Goal: Transaction & Acquisition: Purchase product/service

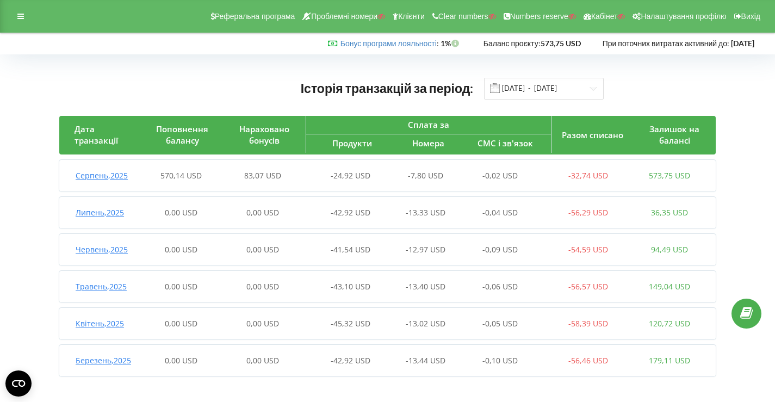
click at [330, 170] on div "-24,92 USD" at bounding box center [345, 175] width 82 height 11
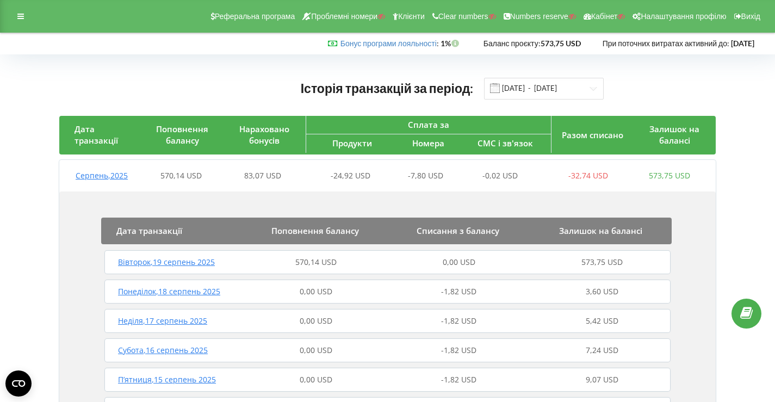
click at [294, 258] on div "570,14 USD" at bounding box center [316, 262] width 143 height 11
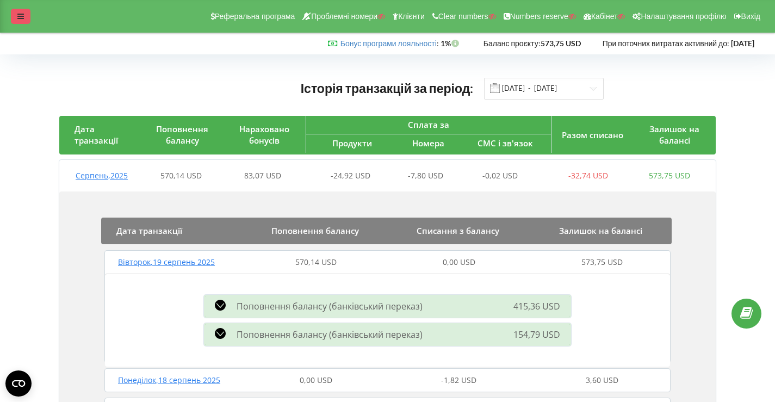
click at [18, 20] on div at bounding box center [21, 16] width 20 height 15
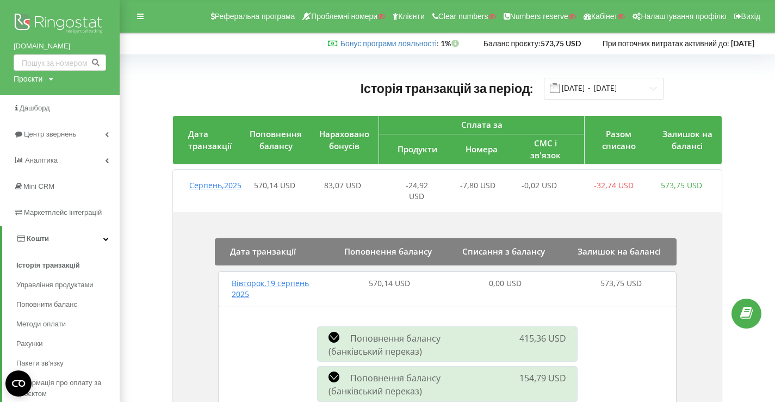
click at [30, 16] on img at bounding box center [60, 24] width 93 height 27
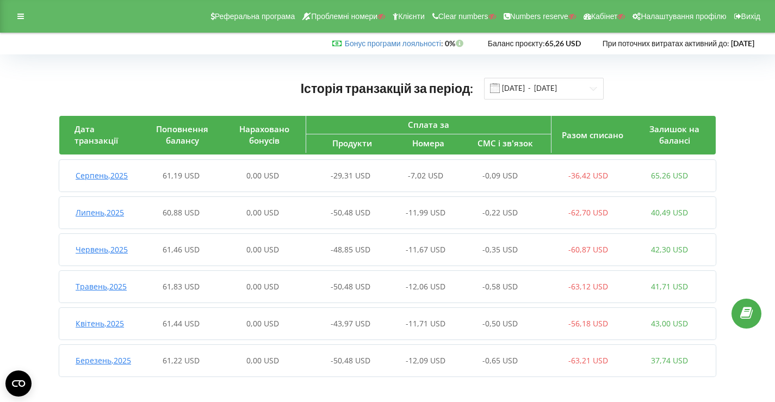
click at [313, 180] on div "-29,31 USD" at bounding box center [345, 175] width 82 height 11
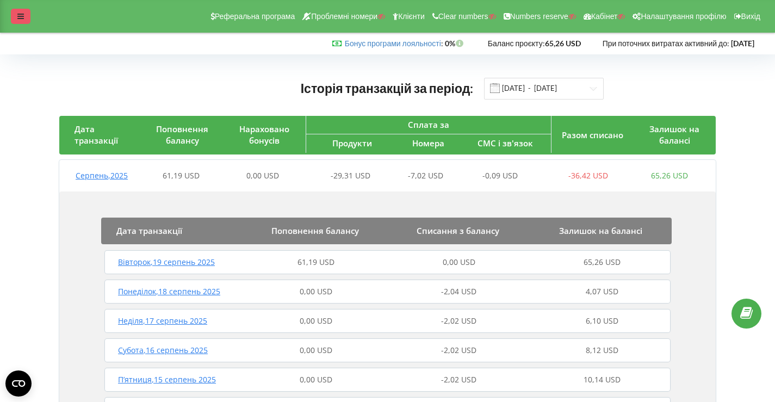
click at [21, 12] on div at bounding box center [21, 16] width 20 height 15
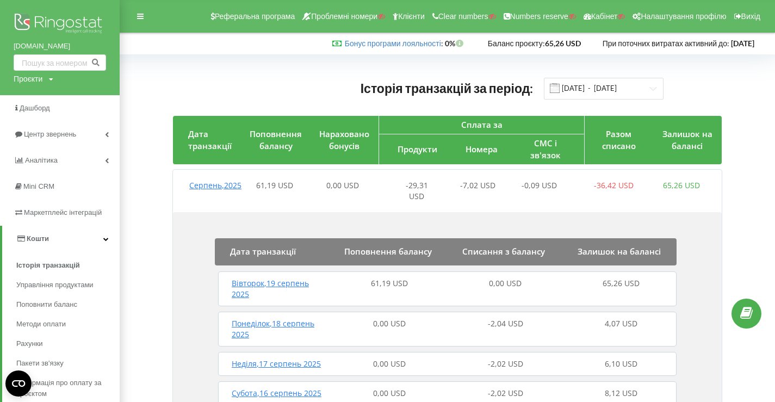
click at [50, 16] on img at bounding box center [60, 24] width 93 height 27
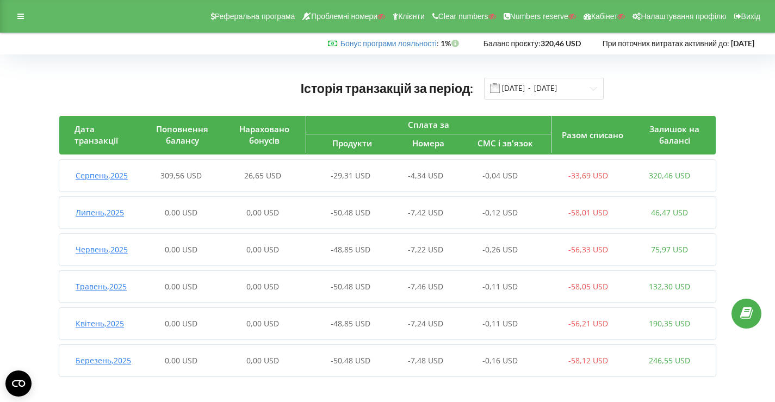
click at [331, 188] on div "Серпень , 2025 309,56 USD 26,65 USD -29,31 USD -4,34 USD -0,04 USD -33,69 USD 3…" at bounding box center [384, 176] width 651 height 26
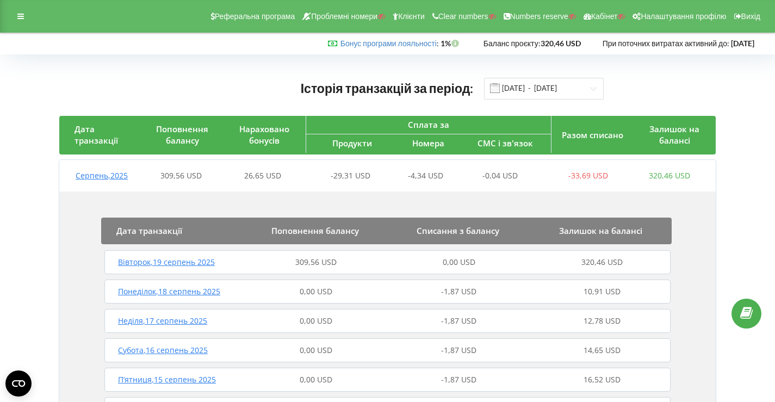
click at [328, 251] on div "Вівторок , 19 серпень 2025 309,56 USD 0,00 USD 320,46 USD" at bounding box center [388, 262] width 572 height 26
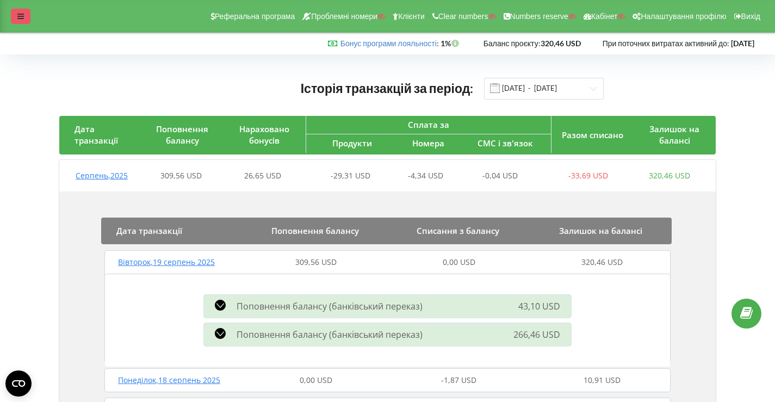
click at [15, 16] on div at bounding box center [21, 16] width 20 height 15
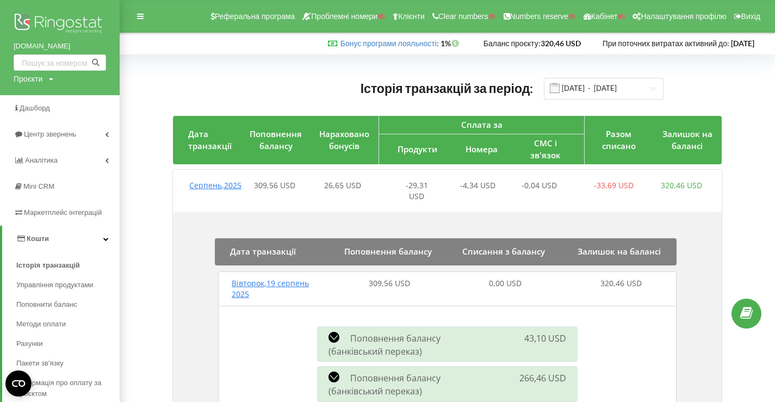
click at [50, 17] on img at bounding box center [60, 24] width 93 height 27
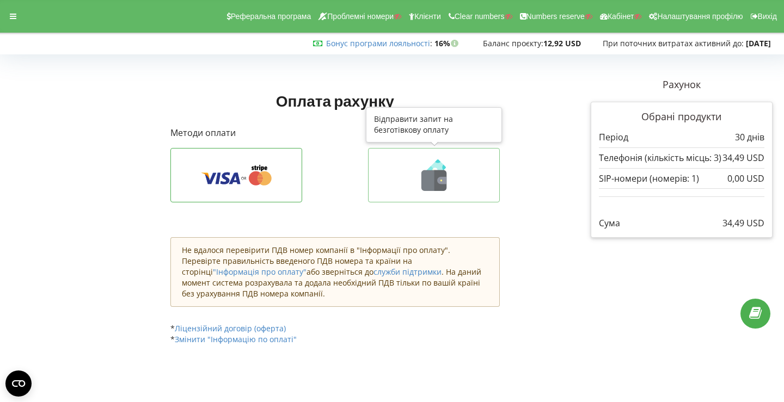
click at [423, 167] on icon at bounding box center [433, 175] width 109 height 32
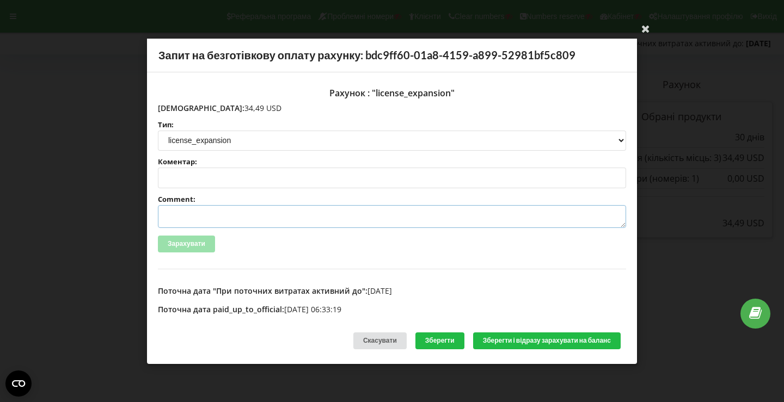
click at [251, 220] on textarea "Comment:" at bounding box center [392, 216] width 468 height 23
paste textarea "№R-05523 від [DATE]"
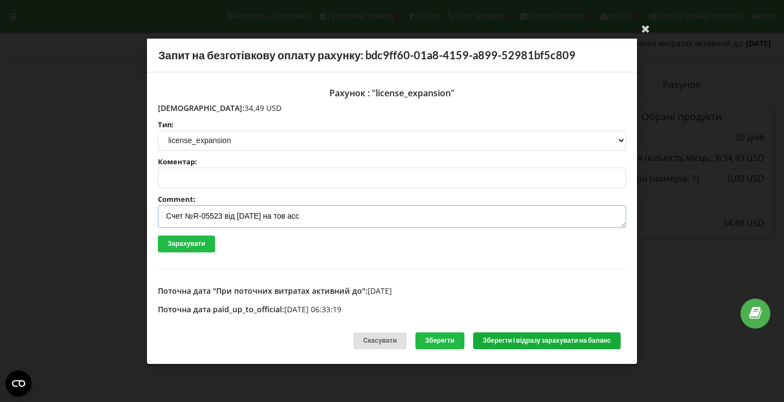
type textarea "Счет №R-05523 від [DATE] на тов асс"
click at [550, 346] on button "Зберегти і відразу зарахувати на баланс" at bounding box center [546, 340] width 147 height 17
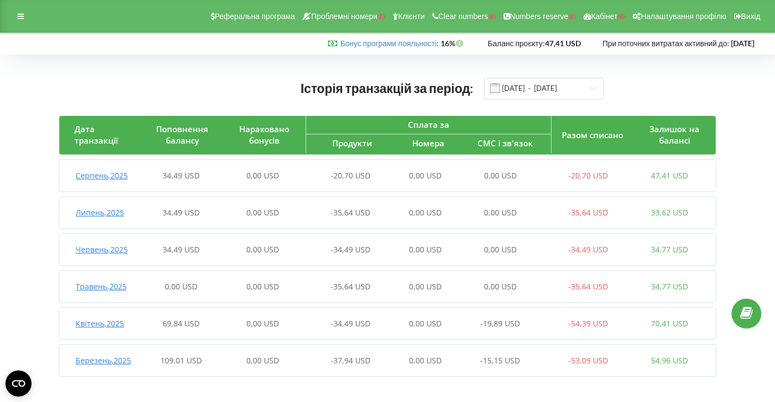
click at [260, 175] on span "0,00 USD" at bounding box center [262, 175] width 33 height 10
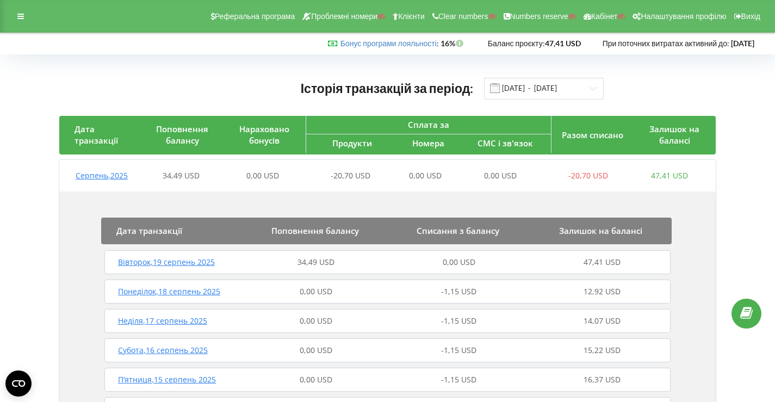
click at [261, 266] on div "34,49 USD" at bounding box center [316, 262] width 143 height 11
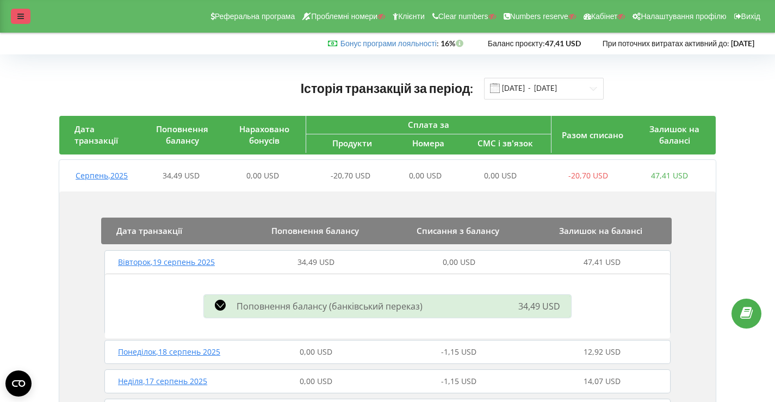
click at [20, 16] on icon at bounding box center [20, 17] width 7 height 8
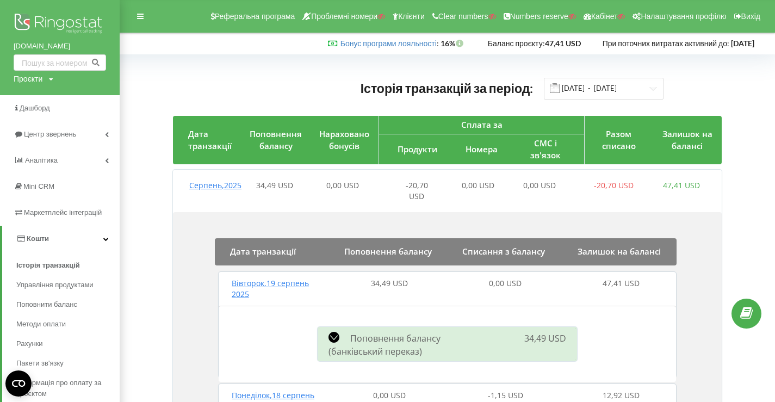
click at [71, 23] on img at bounding box center [60, 24] width 93 height 27
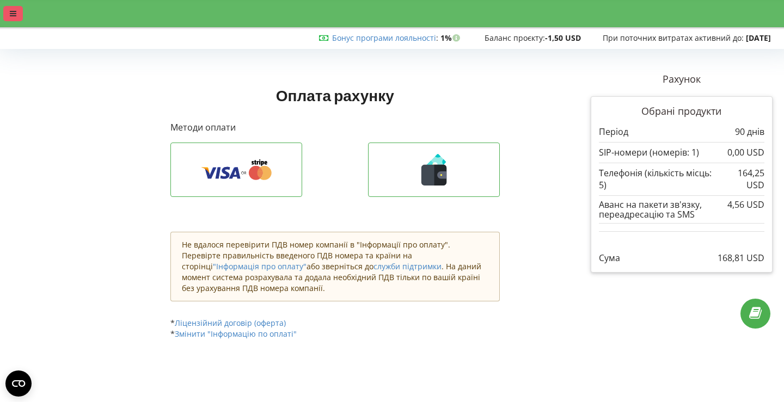
click at [12, 16] on icon at bounding box center [13, 14] width 7 height 8
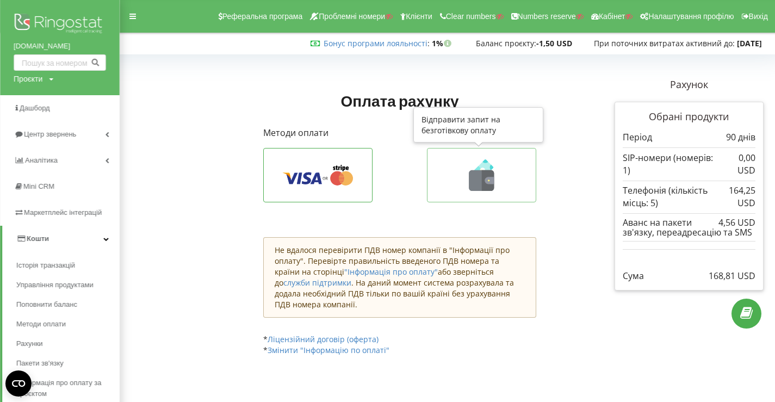
click at [466, 168] on icon at bounding box center [482, 175] width 86 height 32
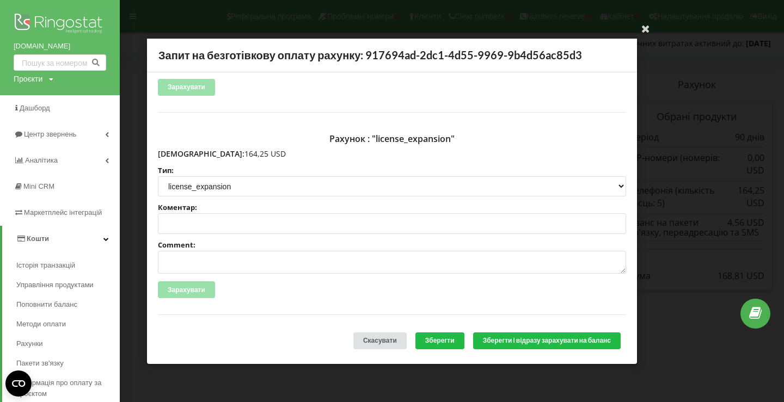
scroll to position [229, 0]
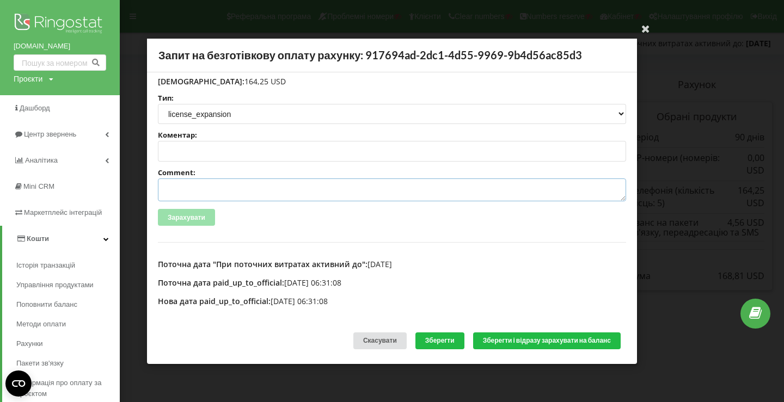
click at [223, 192] on textarea "Comment:" at bounding box center [392, 189] width 468 height 23
paste textarea "№R-05668 від 12.08.2025"
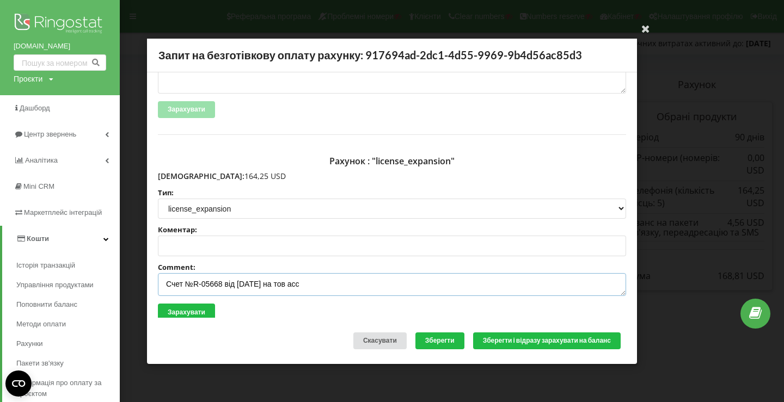
scroll to position [0, 0]
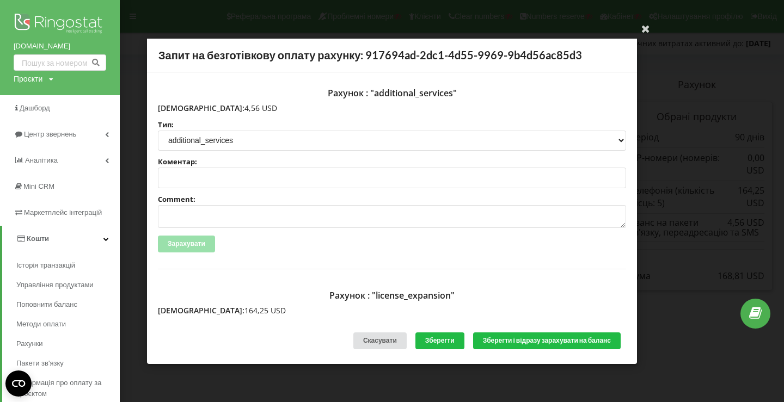
type textarea "Счет №R-05668 від 12.08.2025 на тов асс"
click at [217, 211] on textarea "Comment:" at bounding box center [392, 216] width 468 height 23
paste textarea "№R-05669 від 12.08.2025"
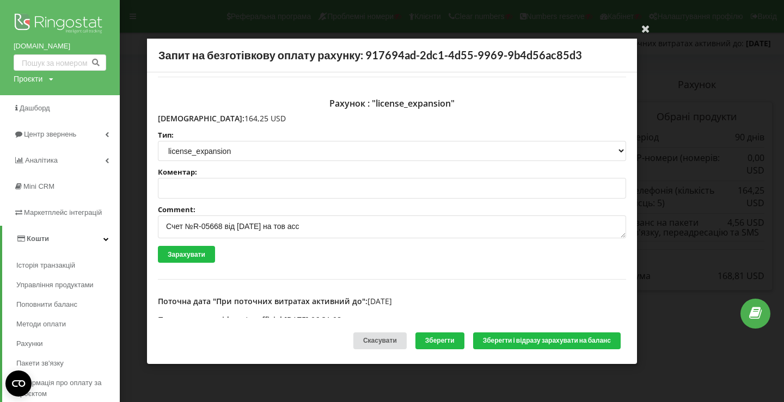
scroll to position [229, 0]
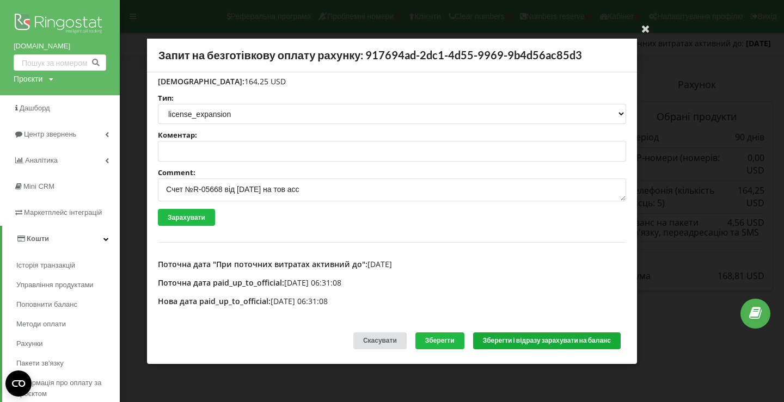
type textarea "Счет №R-05669 від 12.08.2025 на тов асс"
click at [520, 338] on button "Зберегти і відразу зарахувати на баланс" at bounding box center [546, 340] width 147 height 17
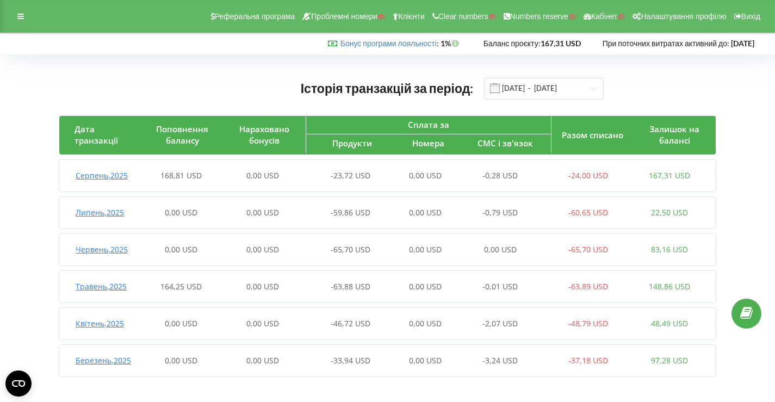
click at [306, 177] on div "-23,72 USD" at bounding box center [345, 175] width 82 height 11
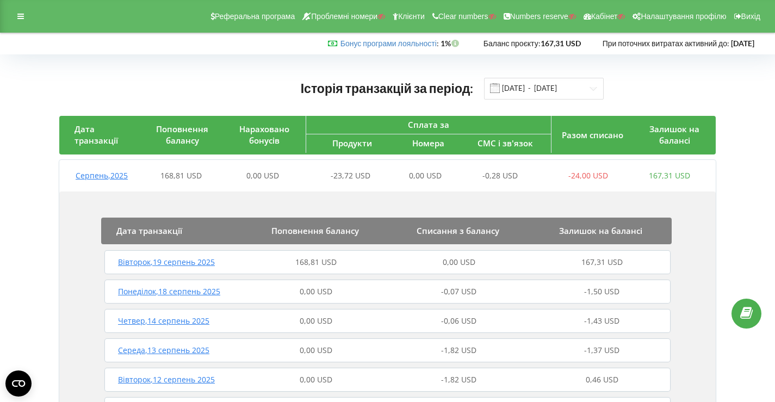
click at [294, 269] on div "Вівторок , 19 серпень 2025 168,81 USD 0,00 USD 167,31 USD" at bounding box center [388, 262] width 572 height 26
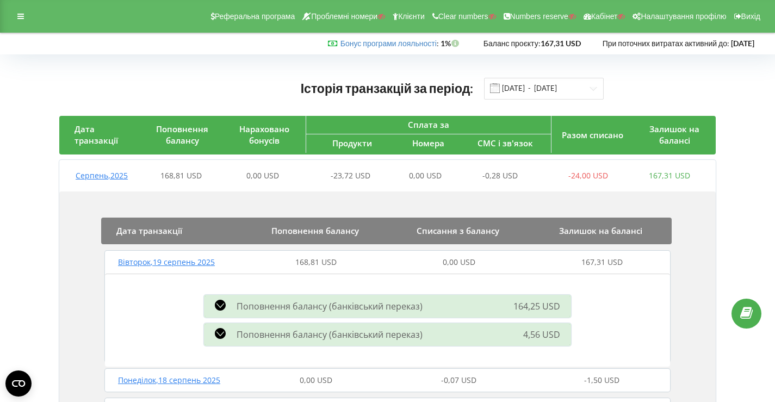
click at [10, 18] on div "Реферальна програма Проблемні номери Клієнти Clear numbers Numbers reserve Кабі…" at bounding box center [387, 16] width 775 height 33
click at [26, 17] on div at bounding box center [21, 16] width 20 height 15
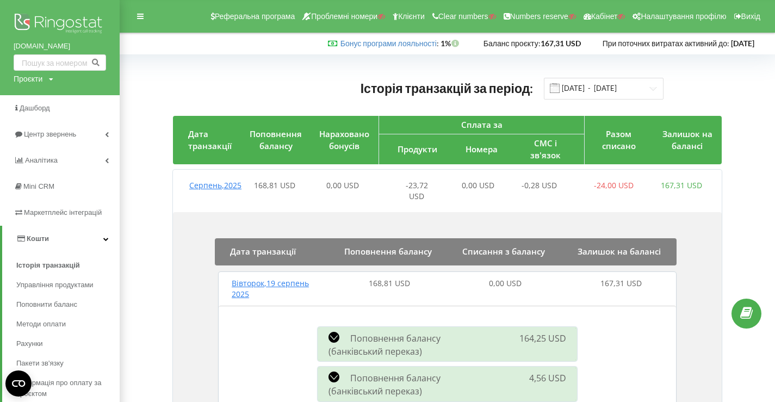
click at [50, 15] on img at bounding box center [60, 24] width 93 height 27
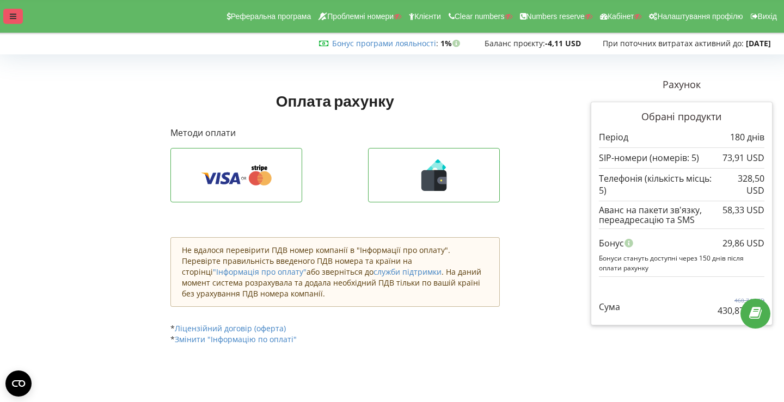
click at [5, 15] on div at bounding box center [13, 16] width 20 height 15
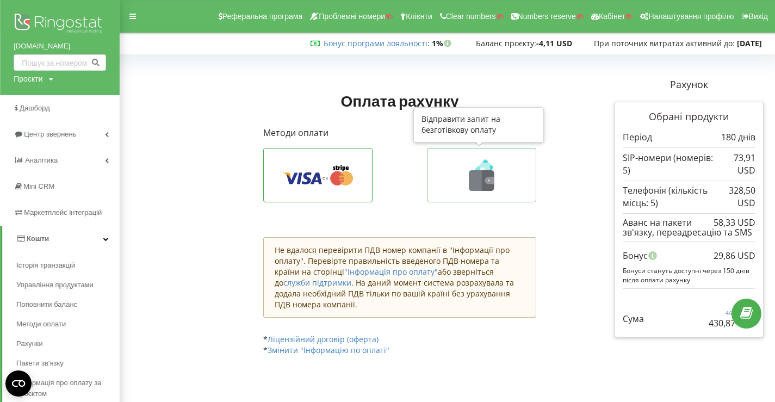
click at [466, 193] on button at bounding box center [481, 175] width 109 height 54
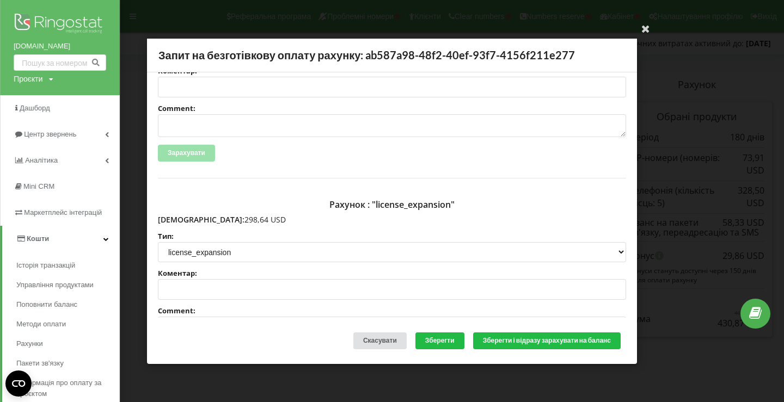
scroll to position [229, 0]
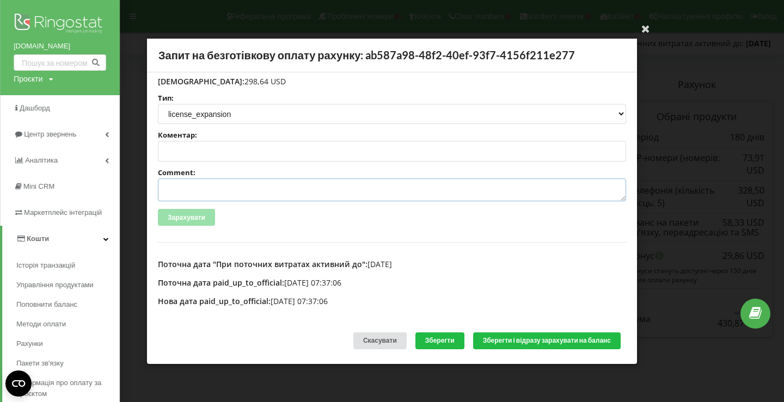
click at [241, 190] on textarea "Comment:" at bounding box center [392, 189] width 468 height 23
paste textarea "№R-05689 від 12.08.2025"
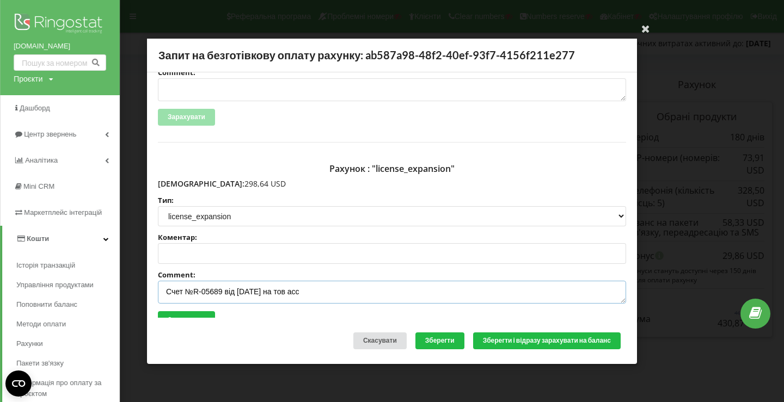
scroll to position [0, 0]
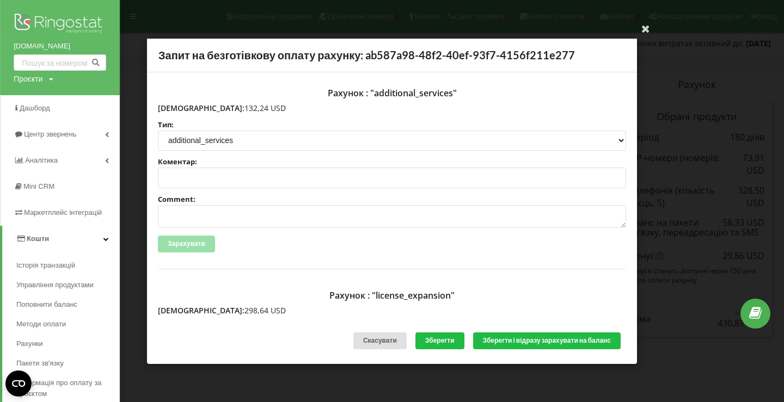
type textarea "Счет №R-05689 від 12.08.2025 на тов асс"
click at [233, 219] on textarea "Comment:" at bounding box center [392, 216] width 468 height 23
paste textarea "№R-05690 від 12.08.2025"
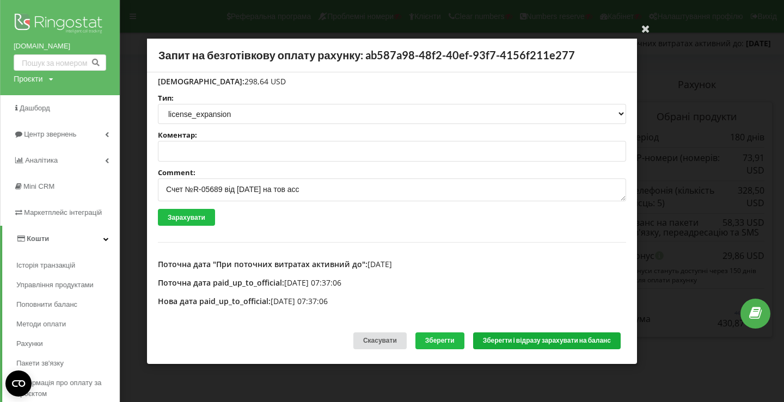
type textarea "Счет №R-05690 від 12.08.2025 на тов асс"
click at [503, 341] on button "Зберегти і відразу зарахувати на баланс" at bounding box center [546, 340] width 147 height 17
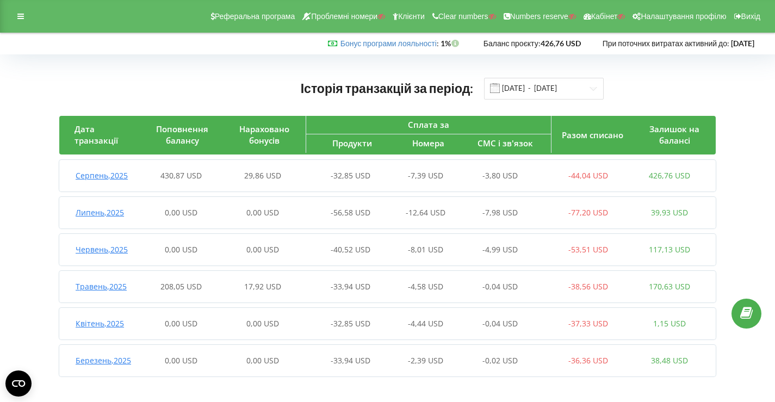
click at [351, 168] on div "Серпень , 2025 430,87 USD 29,86 USD -32,85 USD -7,39 USD -3,80 USD -44,04 USD 4…" at bounding box center [384, 176] width 651 height 26
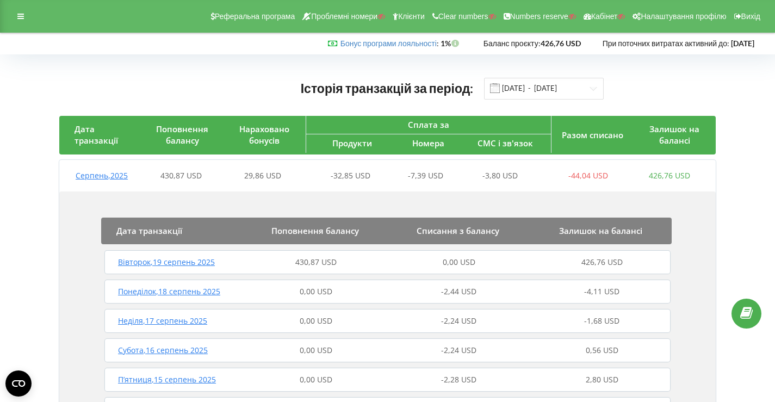
click at [310, 269] on div "Вівторок , 19 серпень 2025 430,87 USD 0,00 USD 426,76 USD" at bounding box center [388, 262] width 572 height 26
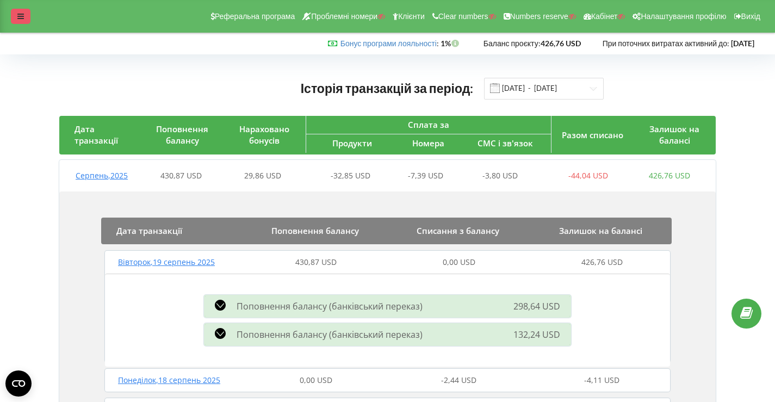
click at [17, 13] on div at bounding box center [21, 16] width 20 height 15
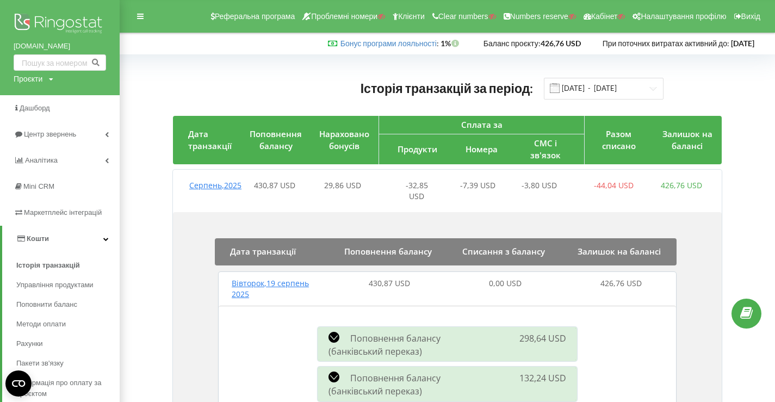
click at [50, 23] on img at bounding box center [60, 24] width 93 height 27
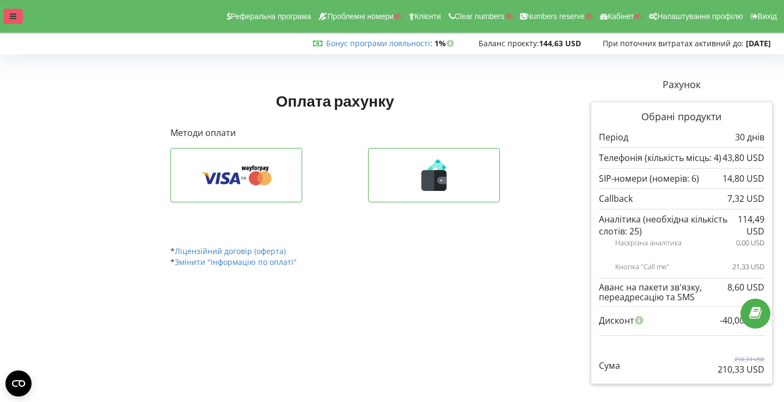
click at [13, 18] on icon at bounding box center [13, 17] width 7 height 8
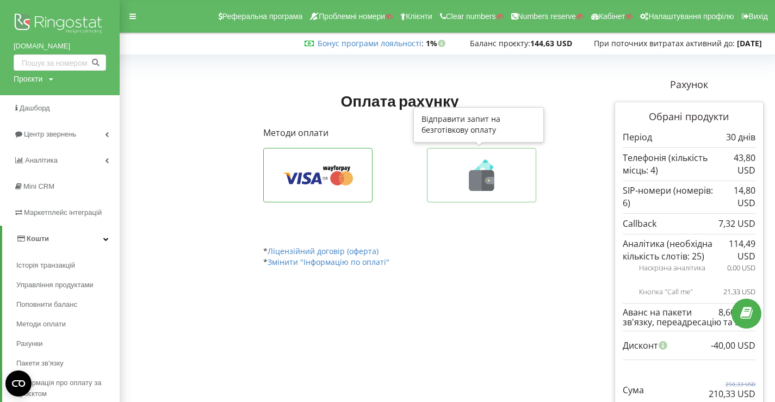
click at [467, 169] on icon at bounding box center [482, 175] width 86 height 32
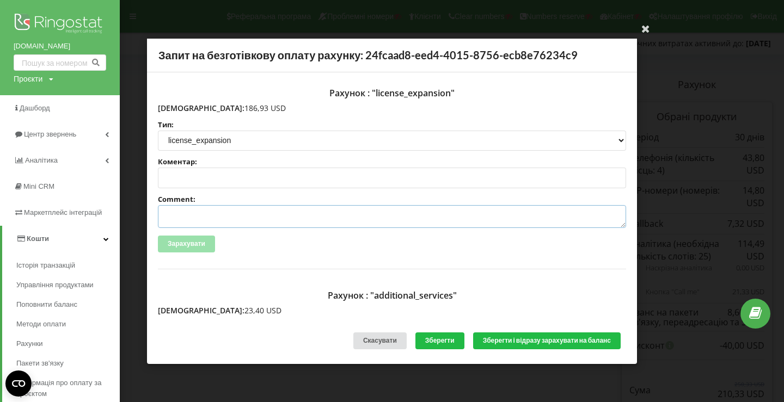
click at [258, 219] on textarea "Comment:" at bounding box center [392, 216] width 468 height 23
paste textarea "№R-05809 від [DATE]"
type textarea "Счет №R-05809 від [DATE] на тов асс"
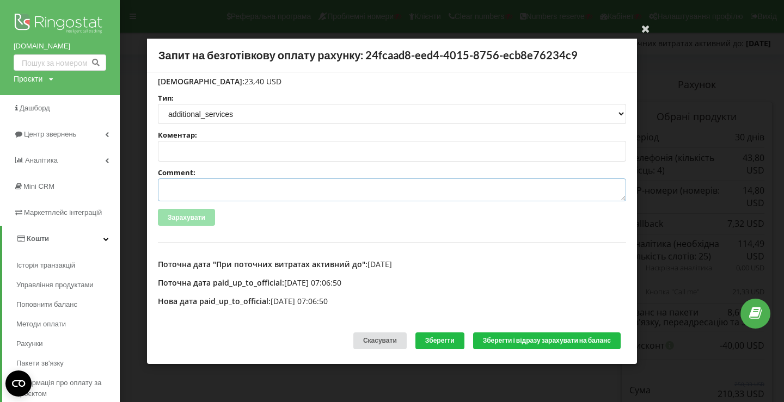
click at [248, 192] on textarea "Comment:" at bounding box center [392, 189] width 468 height 23
paste textarea "№R-05810 від [DATE]"
type textarea "Счет №R-05810 від [DATE] на тов асс"
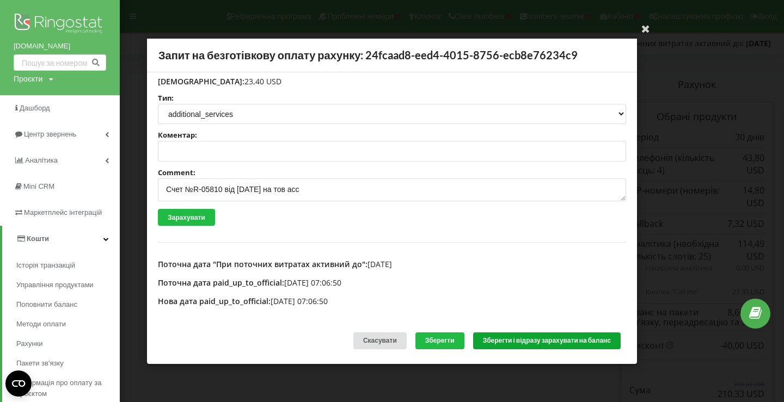
click at [529, 337] on button "Зберегти і відразу зарахувати на баланс" at bounding box center [546, 340] width 147 height 17
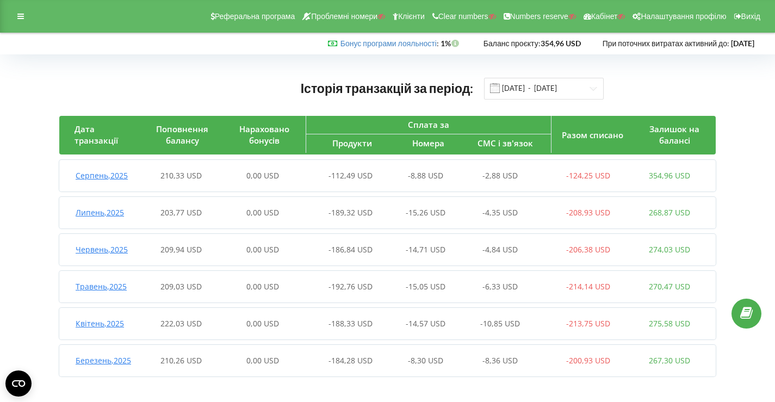
click at [298, 184] on div "Серпень , 2025 210,33 USD 0,00 USD -112,49 USD -8,88 USD -2,88 USD -124,25 USD …" at bounding box center [384, 176] width 651 height 26
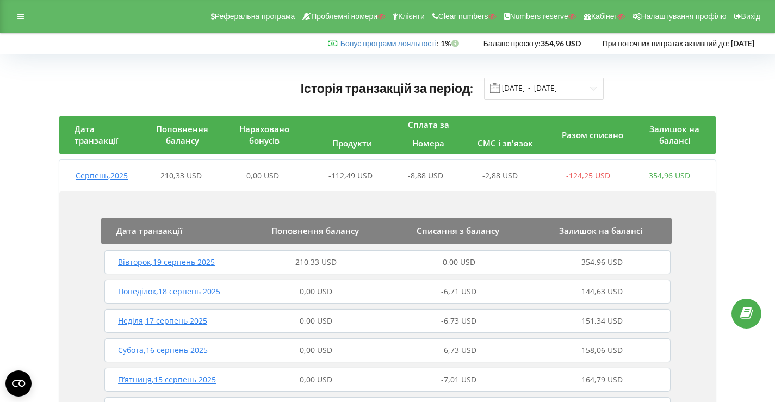
click at [270, 253] on div "Вівторок , 19 серпень 2025 210,33 USD 0,00 USD 354,96 USD" at bounding box center [388, 262] width 572 height 26
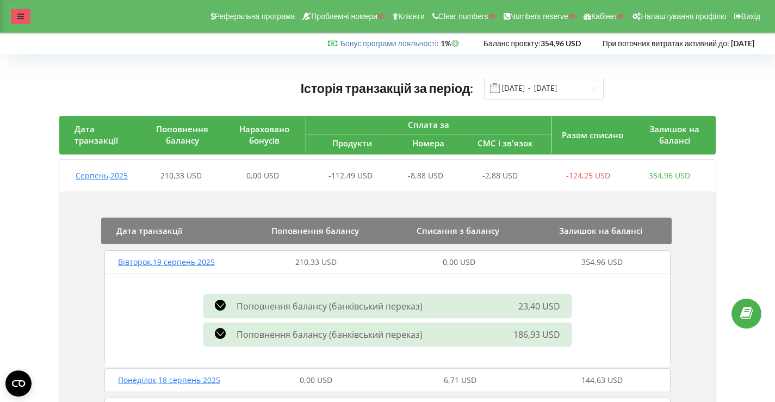
click at [22, 15] on icon at bounding box center [20, 17] width 7 height 8
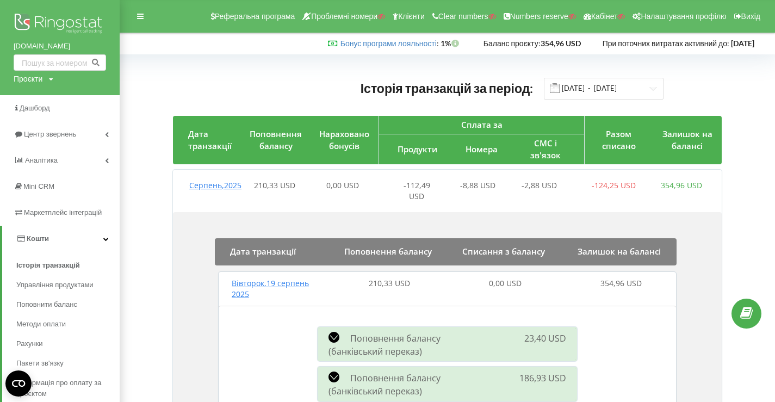
click at [46, 18] on img at bounding box center [60, 24] width 93 height 27
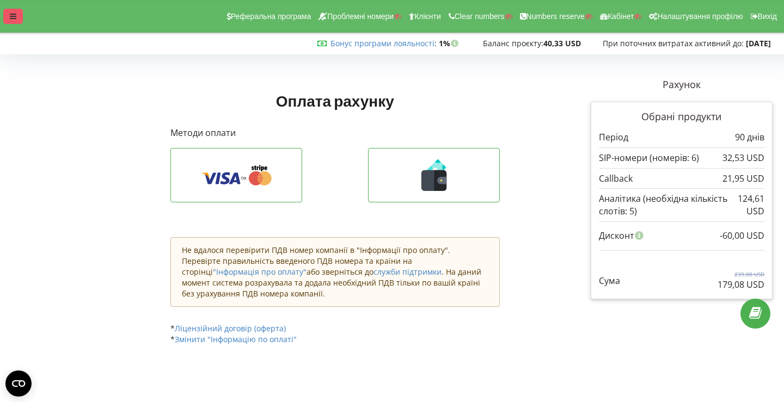
click at [13, 15] on icon at bounding box center [13, 17] width 7 height 8
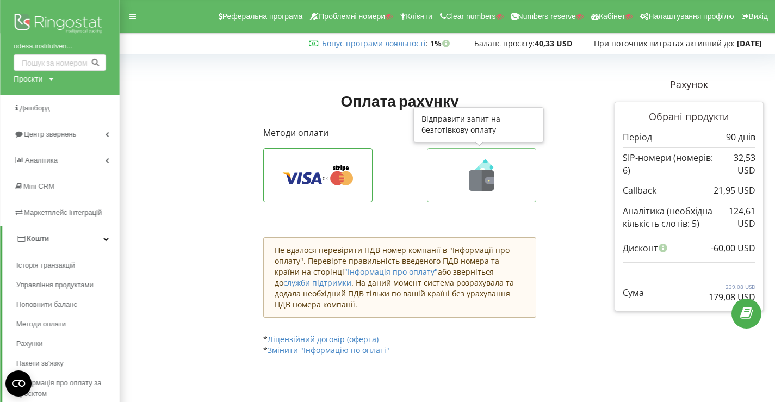
click at [485, 164] on icon at bounding box center [482, 170] width 17 height 17
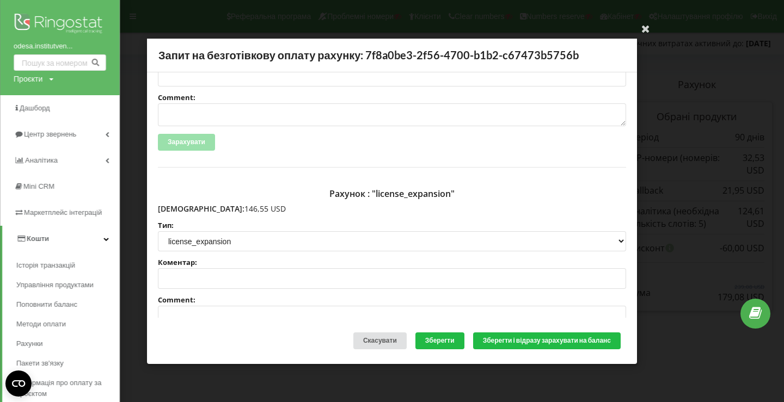
scroll to position [229, 0]
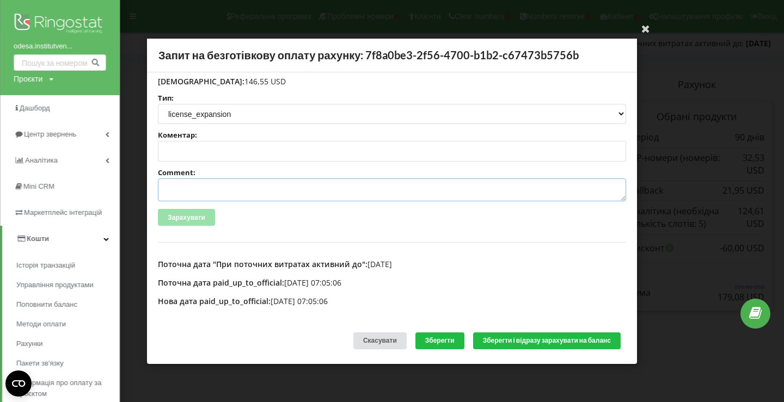
click at [221, 190] on textarea "Comment:" at bounding box center [392, 189] width 468 height 23
paste textarea "№R-05813 від 15.08.2025"
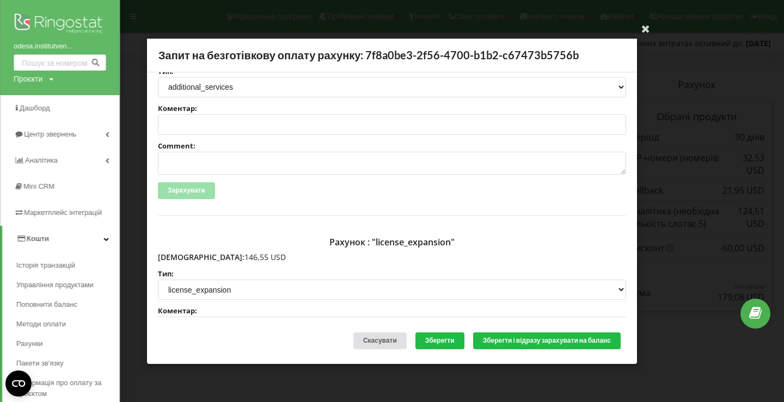
scroll to position [0, 0]
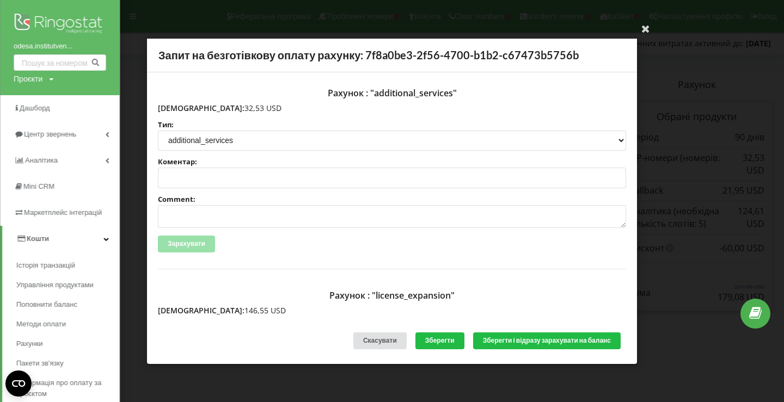
type textarea "Счет №R-05813 від 15.08.2025 на тов асс"
click at [230, 218] on textarea "Comment:" at bounding box center [392, 216] width 468 height 23
paste textarea "№R-05814 від 15.08.2025"
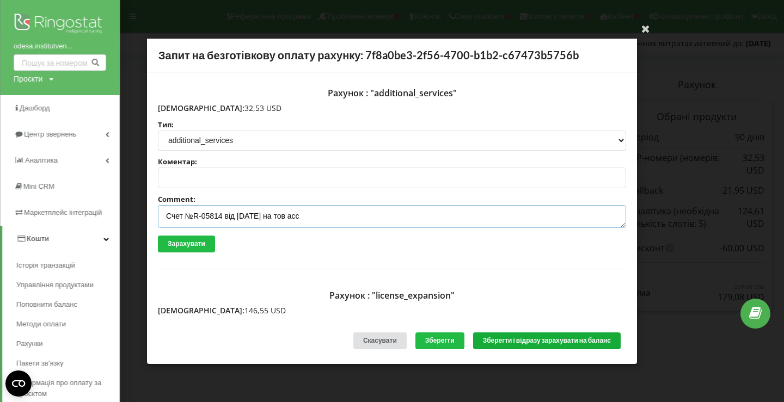
type textarea "Счет №R-05814 від 15.08.2025 на тов асс"
click at [521, 340] on button "Зберегти і відразу зарахувати на баланс" at bounding box center [546, 340] width 147 height 17
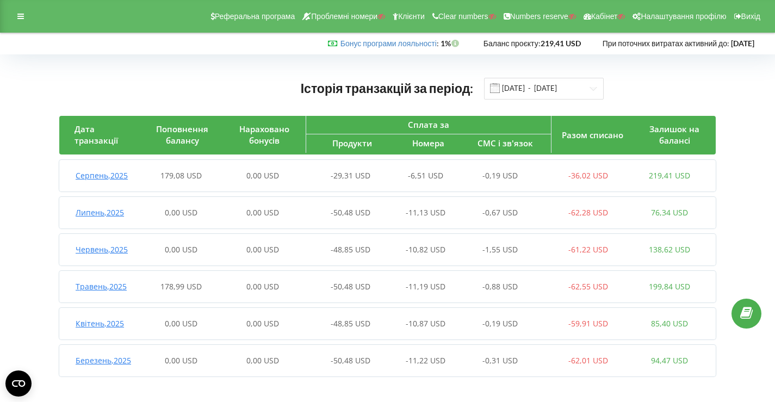
click at [318, 178] on div "-29,31 USD" at bounding box center [345, 175] width 82 height 11
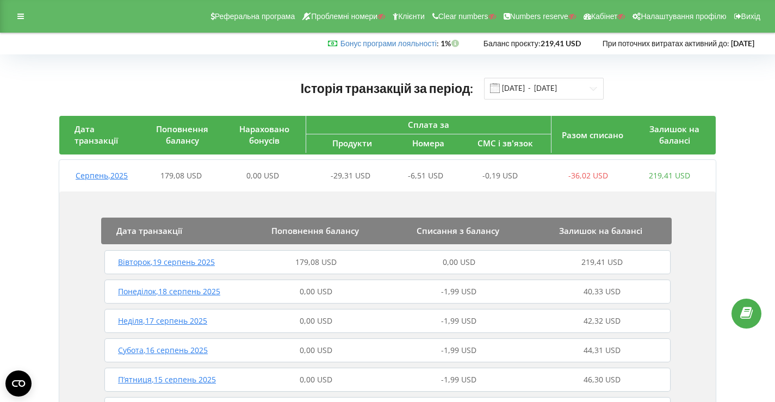
click at [305, 260] on span "179,08 USD" at bounding box center [315, 262] width 41 height 10
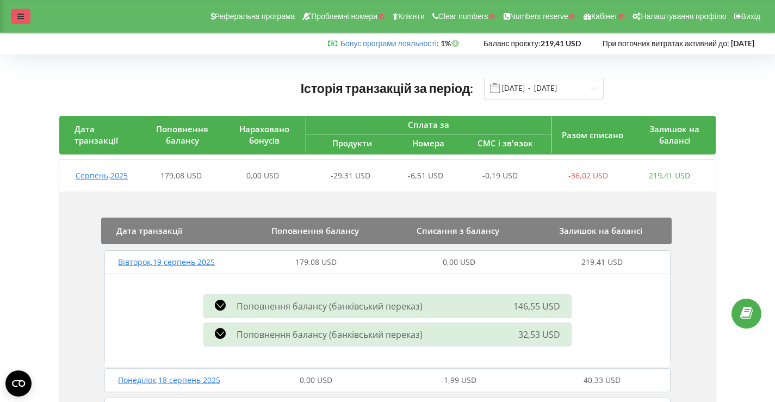
click at [25, 11] on div at bounding box center [21, 16] width 20 height 15
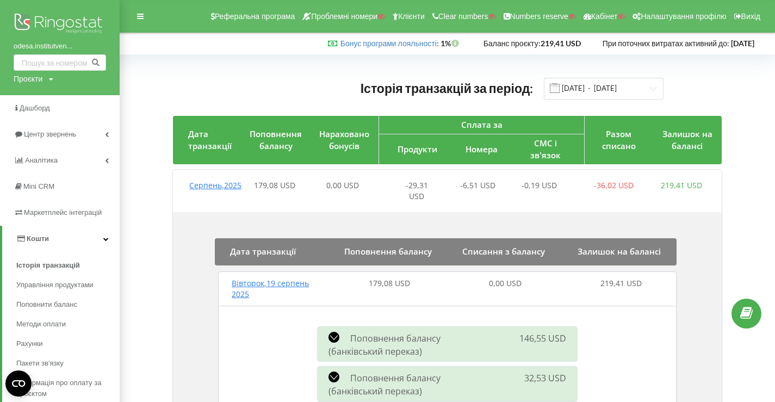
click at [48, 23] on img at bounding box center [60, 24] width 93 height 27
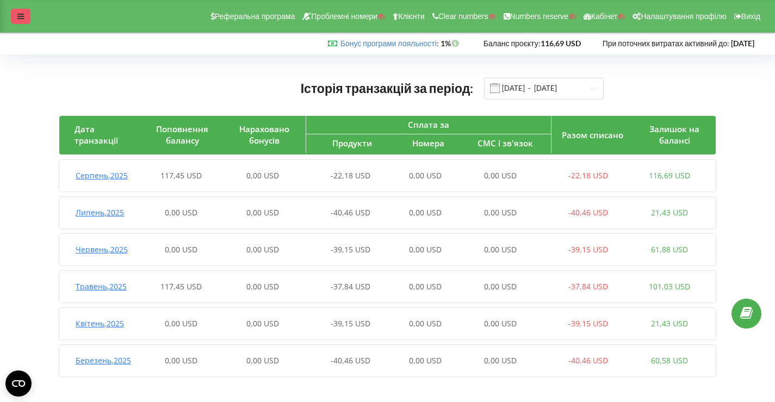
click at [21, 11] on div at bounding box center [21, 16] width 20 height 15
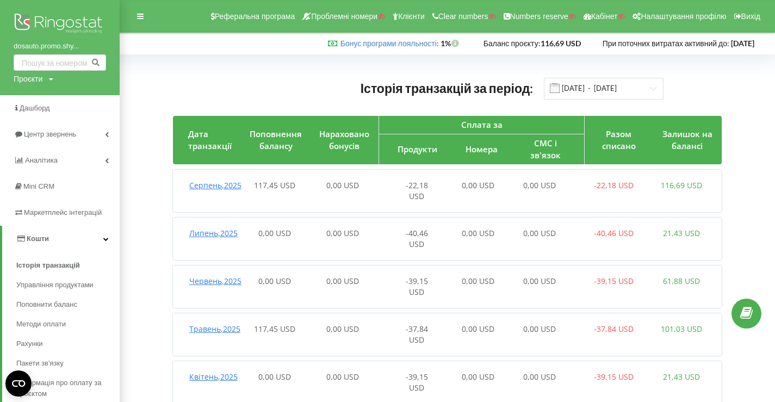
click at [56, 29] on img at bounding box center [60, 24] width 93 height 27
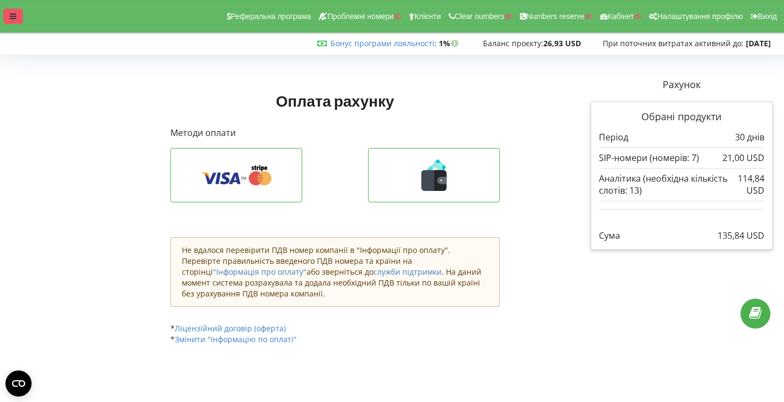
click at [13, 21] on div at bounding box center [13, 16] width 20 height 15
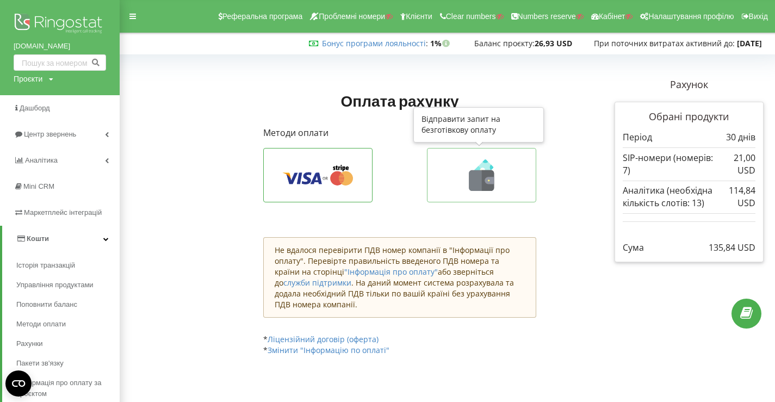
click at [471, 173] on icon at bounding box center [481, 180] width 25 height 21
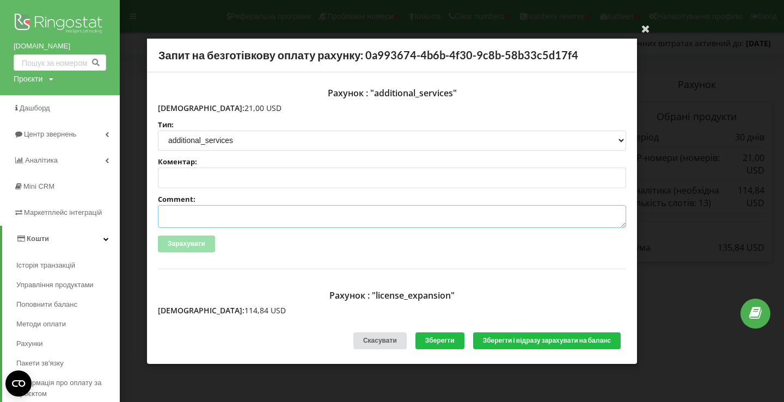
click at [246, 223] on textarea "Comment:" at bounding box center [392, 216] width 468 height 23
paste textarea "№572 от 31.07.2025"
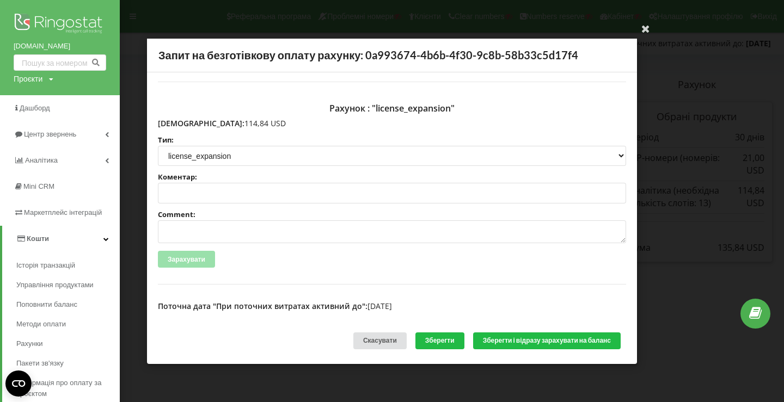
scroll to position [229, 0]
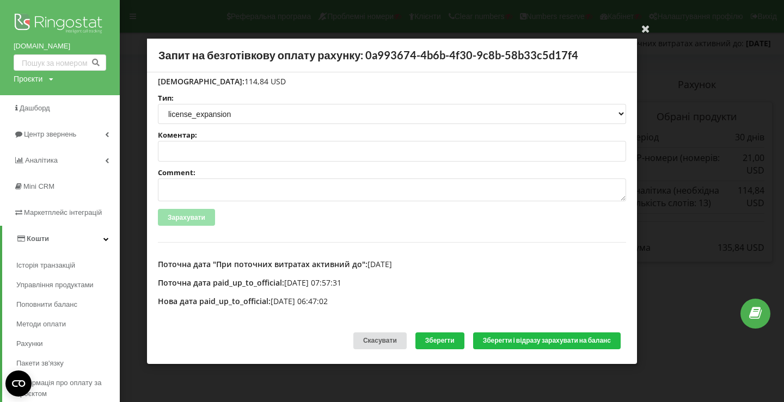
type textarea "Счет №572 от 31.07.2025 на тов асс"
click at [221, 192] on textarea "Comment:" at bounding box center [392, 189] width 468 height 23
paste textarea "№572 от 31.07.2025"
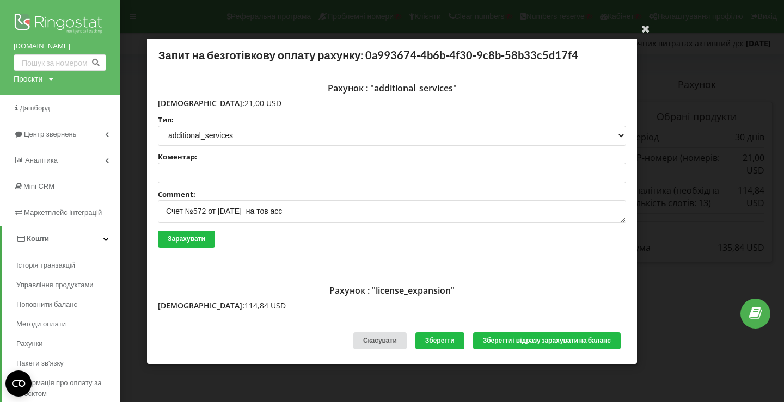
scroll to position [0, 0]
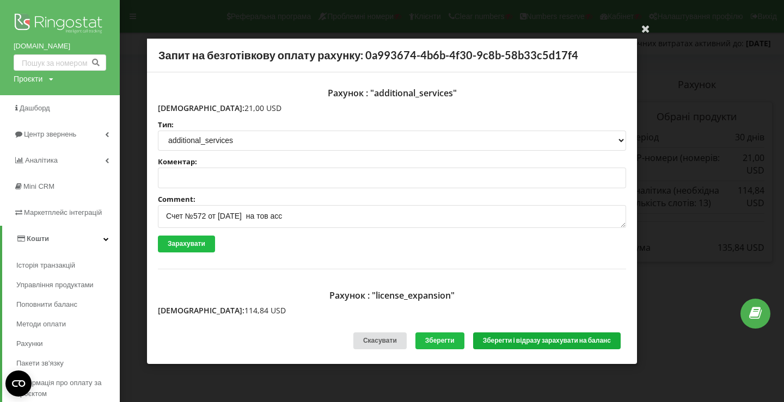
type textarea "Счет №572 от 31.07.2025 на тов асс"
click at [527, 335] on button "Зберегти і відразу зарахувати на баланс" at bounding box center [546, 340] width 147 height 17
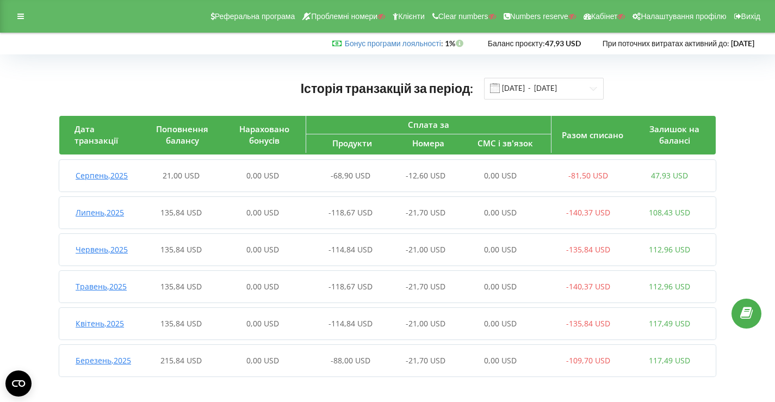
click at [333, 165] on div "Серпень , 2025 21,00 USD 0,00 USD -68,90 USD -12,60 USD 0,00 USD -81,50 USD 47,…" at bounding box center [384, 176] width 651 height 26
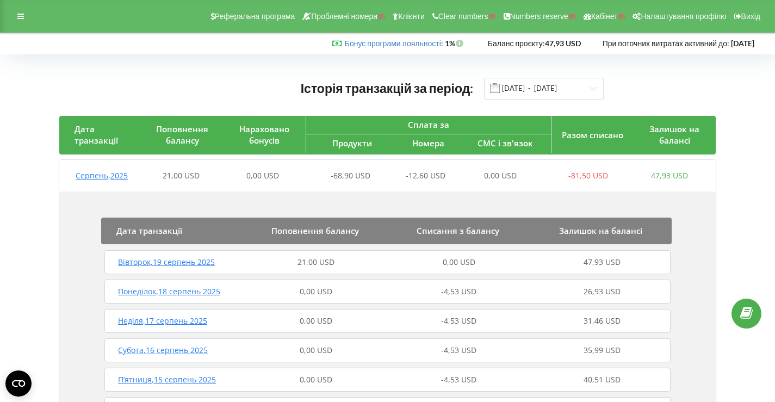
click at [303, 255] on div "Вівторок , 19 серпень 2025 21,00 USD 0,00 USD 47,93 USD" at bounding box center [388, 262] width 572 height 26
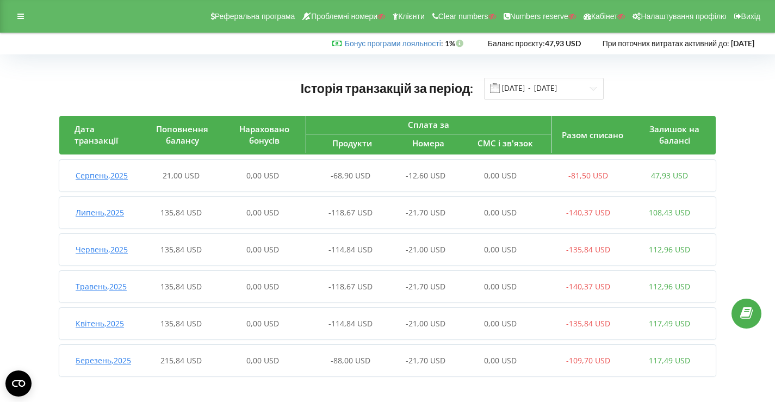
click at [183, 190] on div "[DATE] 21,00 USD 0,00 USD -68,90 USD -12,60 USD 0,00 USD -81,50 USD 47,93 USD Д…" at bounding box center [387, 176] width 657 height 32
click at [181, 176] on span "21,00 USD" at bounding box center [181, 175] width 37 height 10
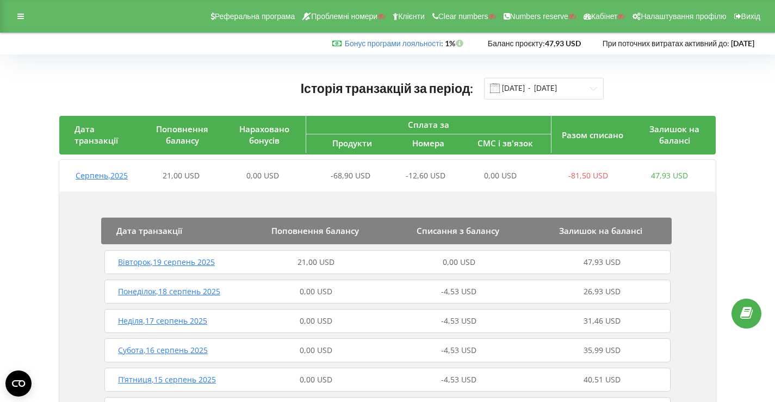
click at [252, 262] on div "21,00 USD" at bounding box center [316, 262] width 143 height 11
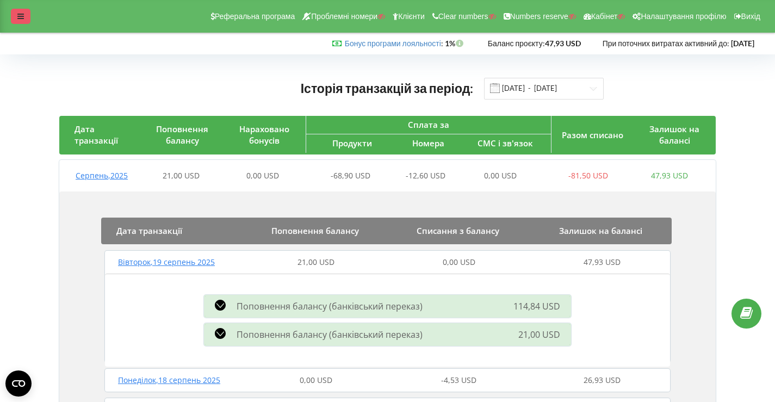
click at [18, 17] on icon at bounding box center [20, 17] width 7 height 8
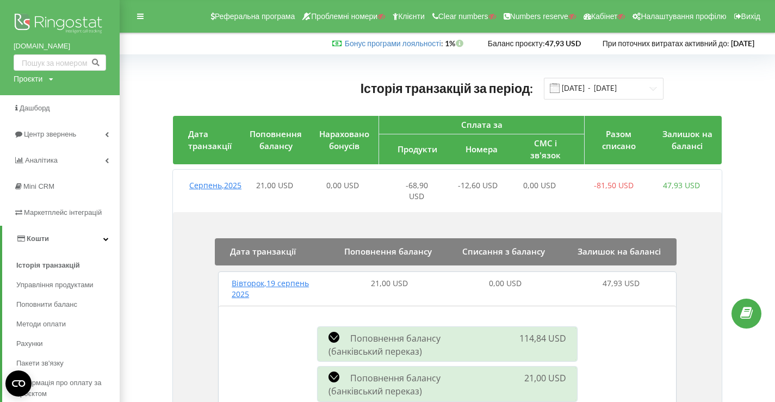
click at [47, 21] on img at bounding box center [60, 24] width 93 height 27
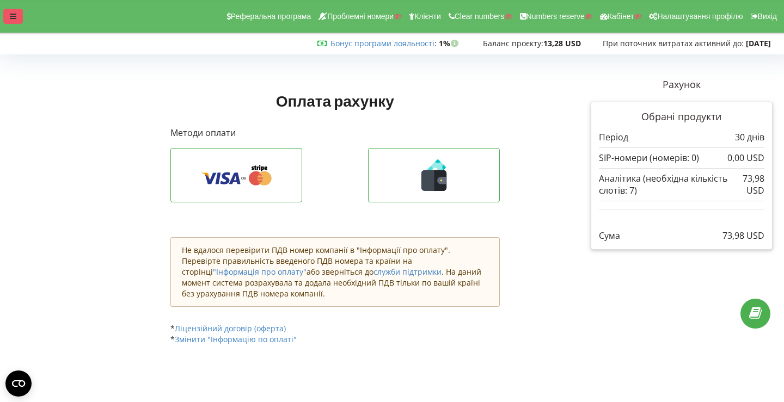
click at [13, 19] on icon at bounding box center [13, 17] width 7 height 8
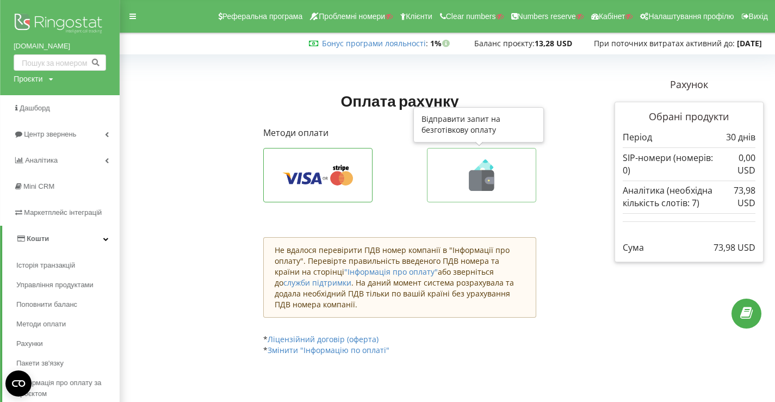
click at [463, 177] on icon at bounding box center [482, 175] width 86 height 32
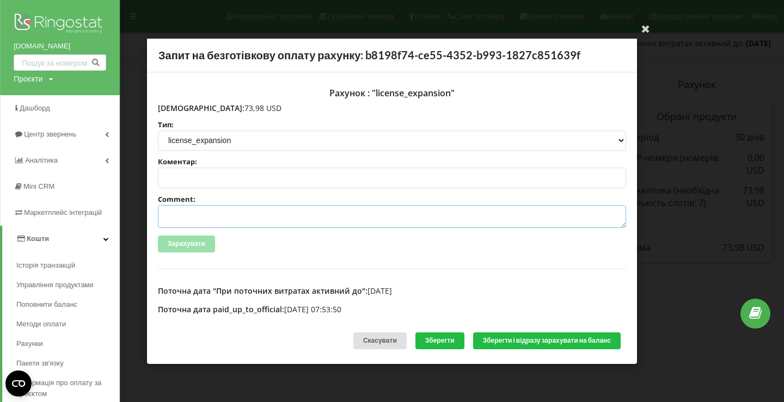
click at [257, 221] on textarea "Comment:" at bounding box center [392, 216] width 468 height 23
paste textarea "№580 от [DATE]"
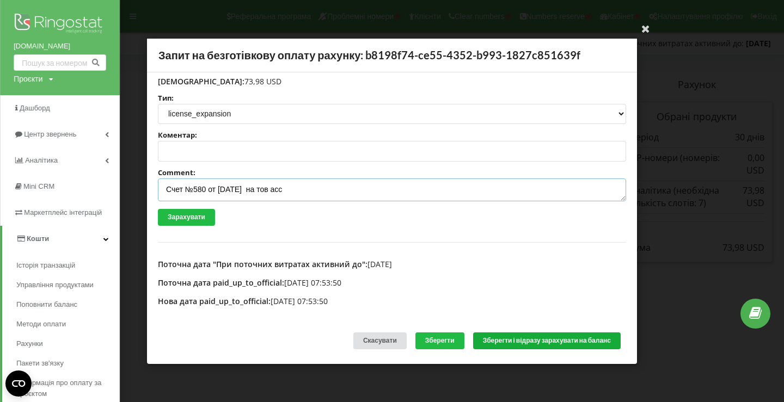
type textarea "Счет №580 от [DATE] на тов асс"
click at [536, 341] on button "Зберегти і відразу зарахувати на баланс" at bounding box center [546, 340] width 147 height 17
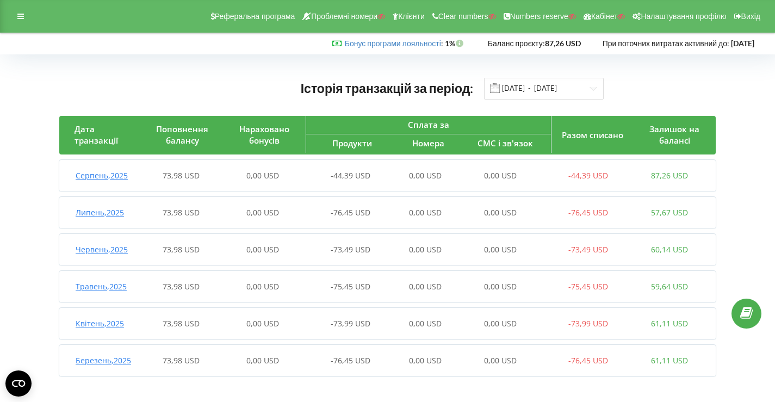
click at [362, 177] on span "-44,39 USD" at bounding box center [351, 175] width 40 height 10
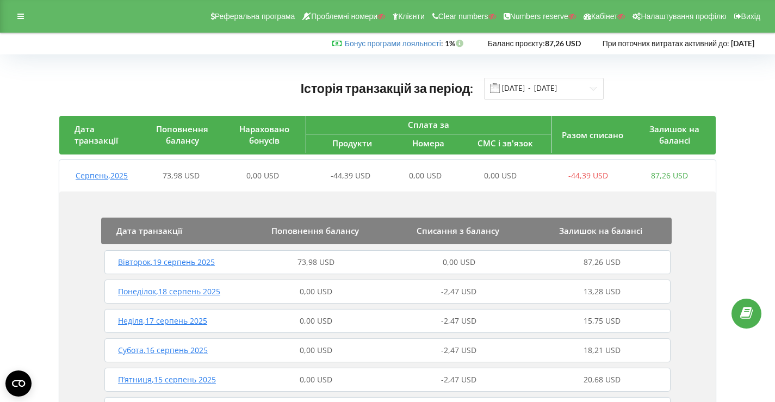
click at [338, 257] on div "73,98 USD" at bounding box center [316, 262] width 143 height 11
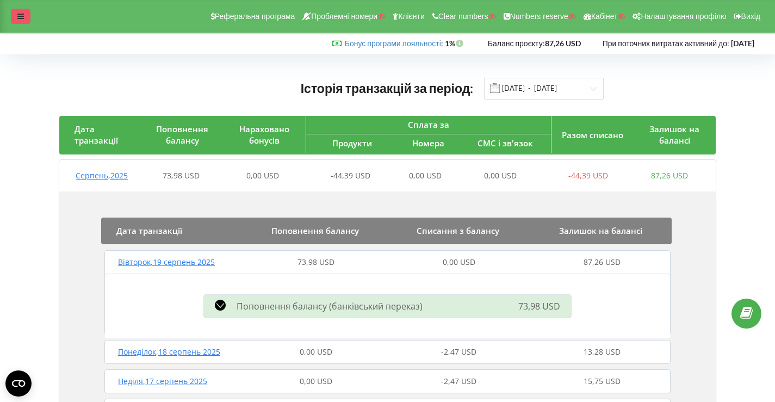
click at [19, 9] on div at bounding box center [21, 16] width 20 height 15
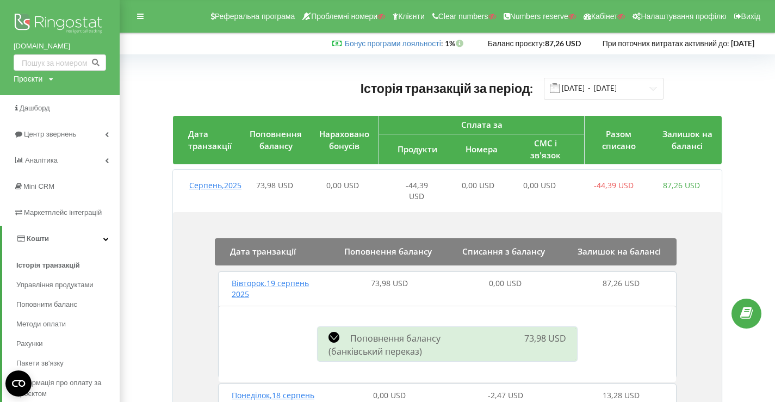
click at [47, 20] on img at bounding box center [60, 24] width 93 height 27
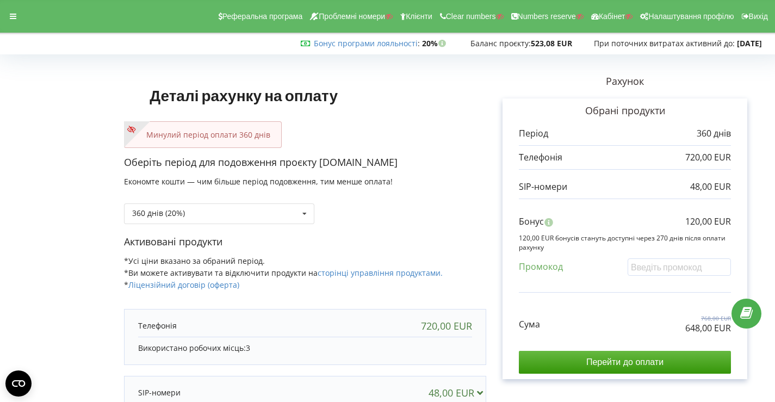
scroll to position [129, 0]
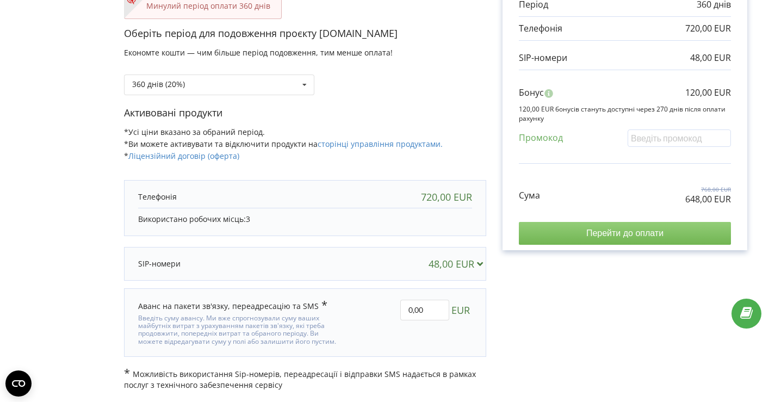
click at [569, 222] on input "Перейти до оплати" at bounding box center [625, 233] width 212 height 23
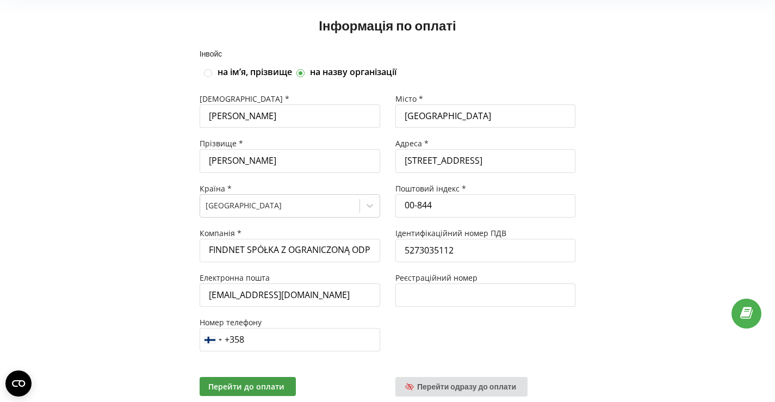
scroll to position [72, 0]
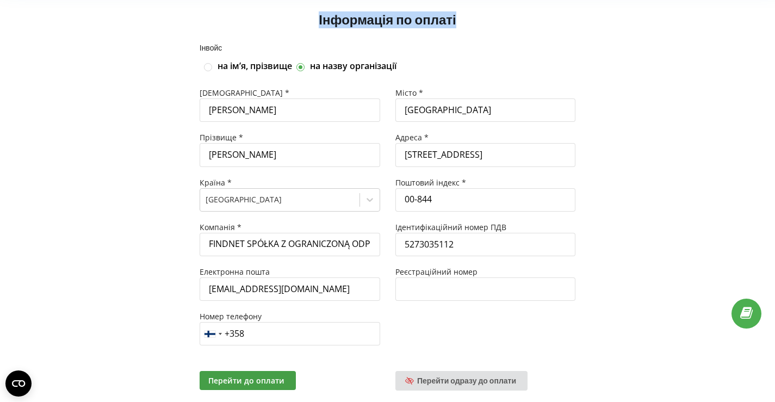
drag, startPoint x: 317, startPoint y: 18, endPoint x: 500, endPoint y: 31, distance: 182.8
click at [500, 31] on div "Інформація по оплаті" at bounding box center [387, 15] width 753 height 58
copy span "Інформація по оплаті"
